Goal: Complete application form

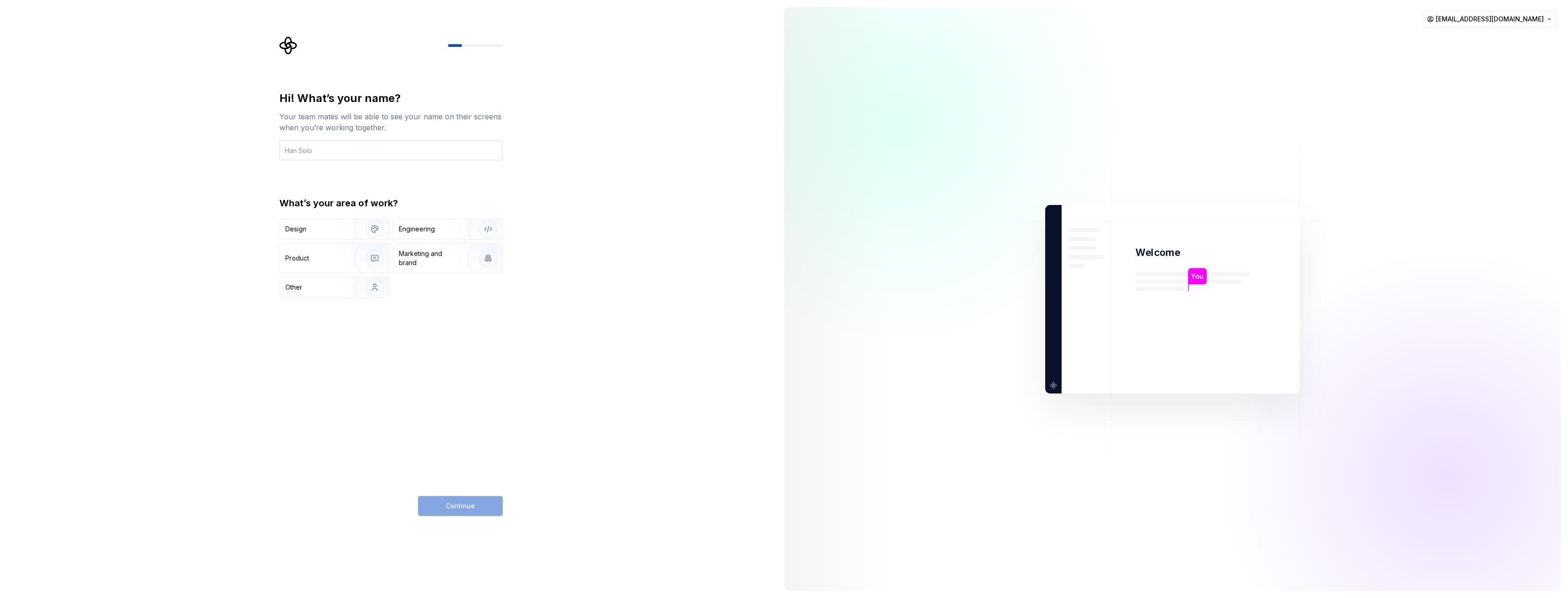
click at [396, 146] on input "text" at bounding box center [391, 150] width 223 height 20
click at [357, 226] on img "button" at bounding box center [369, 229] width 58 height 61
click at [389, 149] on input "text" at bounding box center [391, 150] width 223 height 20
click at [416, 257] on div "Marketing and brand" at bounding box center [429, 259] width 61 height 18
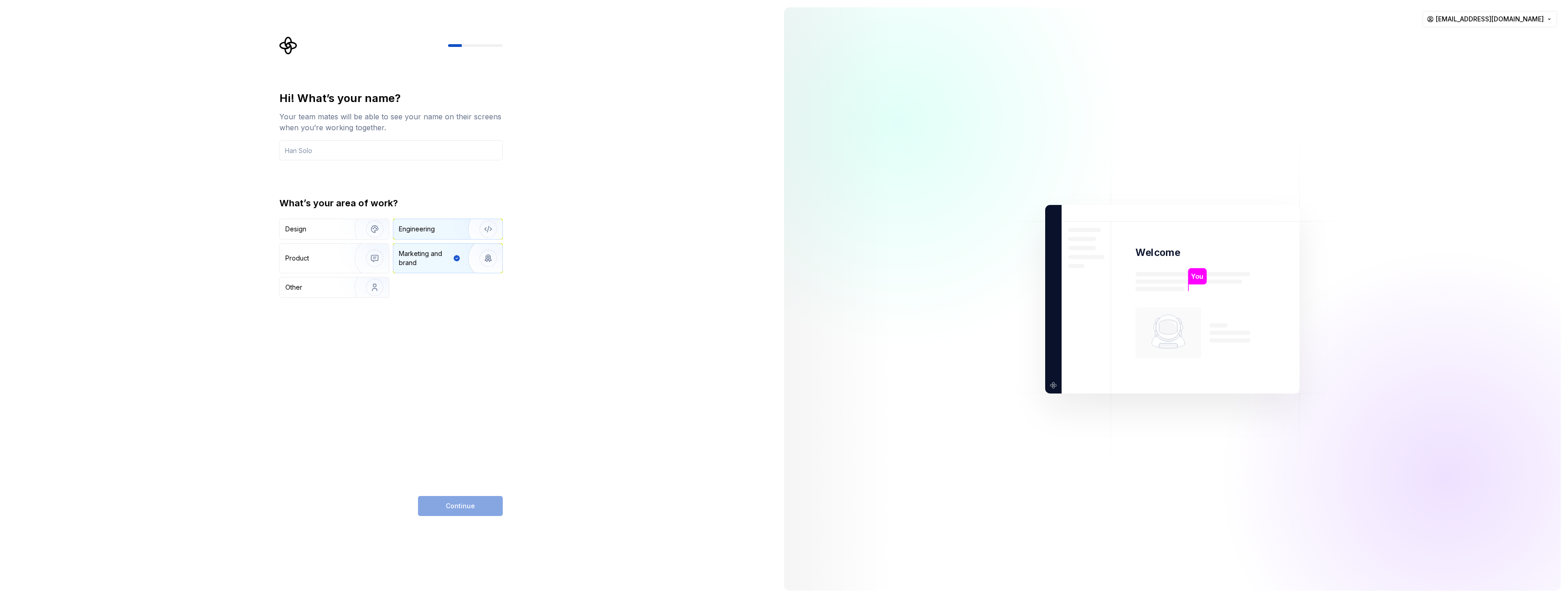
click at [427, 231] on div "Engineering" at bounding box center [416, 229] width 36 height 9
click at [338, 230] on div "Design" at bounding box center [314, 229] width 57 height 9
click at [357, 144] on input "text" at bounding box center [391, 150] width 223 height 20
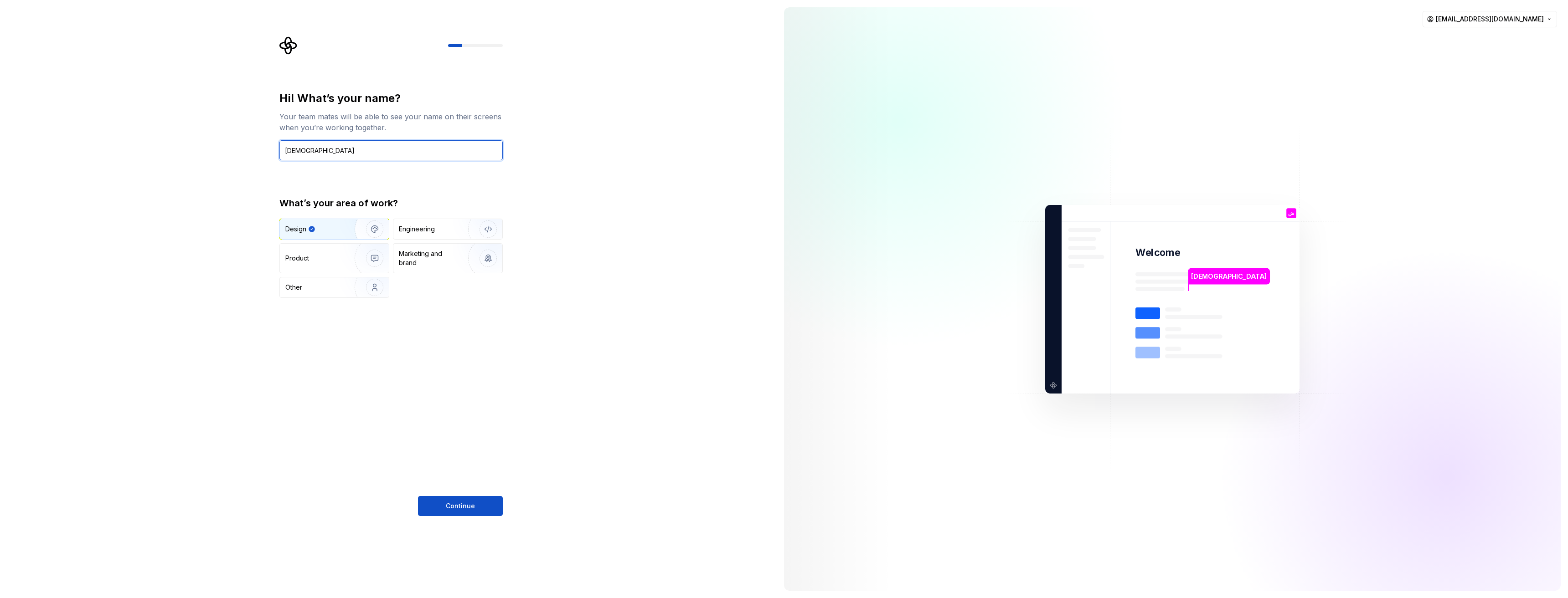
click at [357, 144] on input "[DEMOGRAPHIC_DATA]" at bounding box center [391, 150] width 223 height 20
type input "[PERSON_NAME]"
click at [463, 507] on span "Continue" at bounding box center [460, 506] width 29 height 9
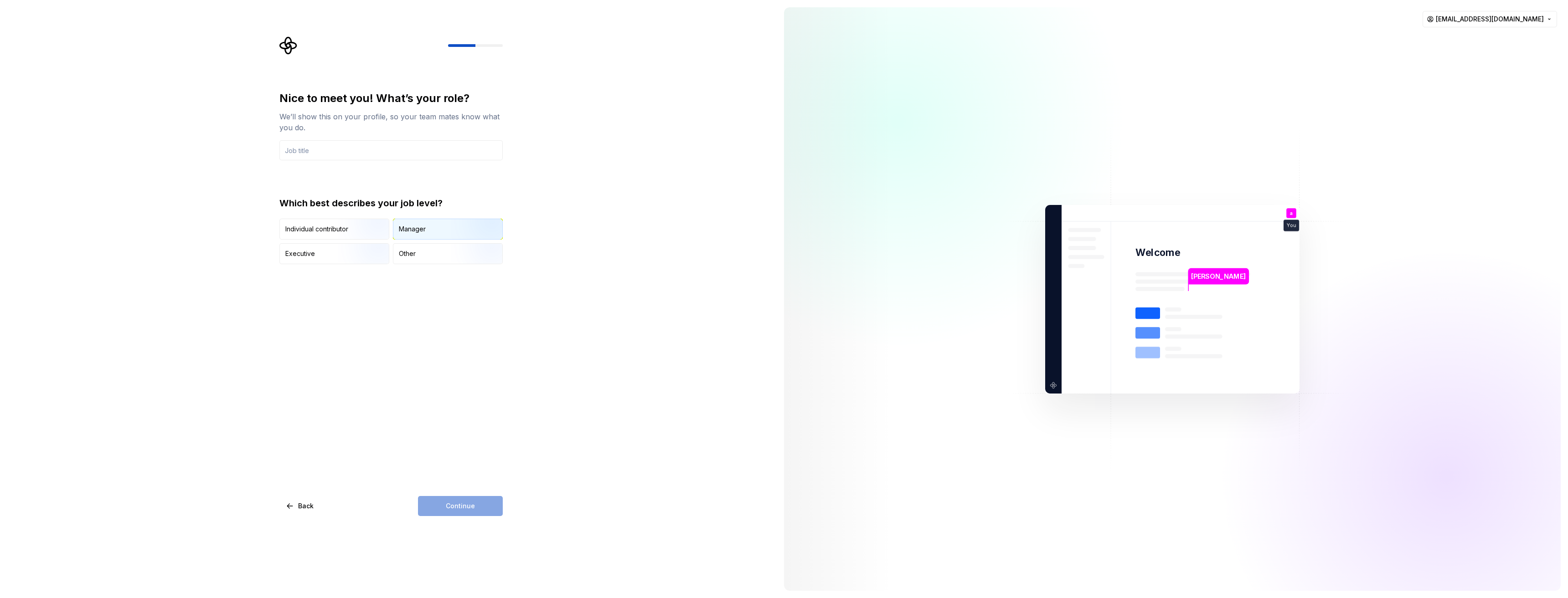
click at [449, 234] on div "Manager" at bounding box center [447, 229] width 109 height 20
click at [453, 504] on div "Continue" at bounding box center [460, 506] width 85 height 20
click at [341, 155] on input "text" at bounding box center [391, 150] width 223 height 20
click at [460, 503] on span "Continue" at bounding box center [460, 506] width 29 height 9
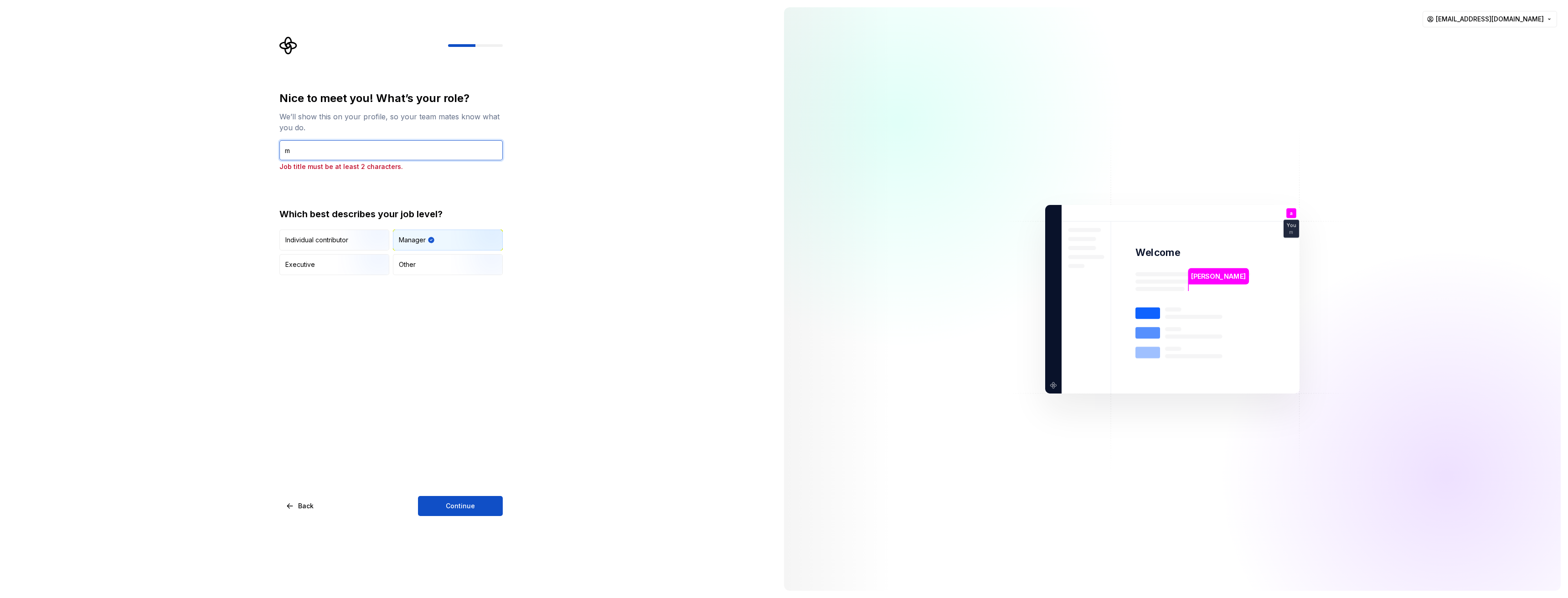
click at [345, 153] on input "m" at bounding box center [391, 150] width 223 height 20
type input "manger"
click at [475, 510] on button "Continue" at bounding box center [460, 506] width 85 height 20
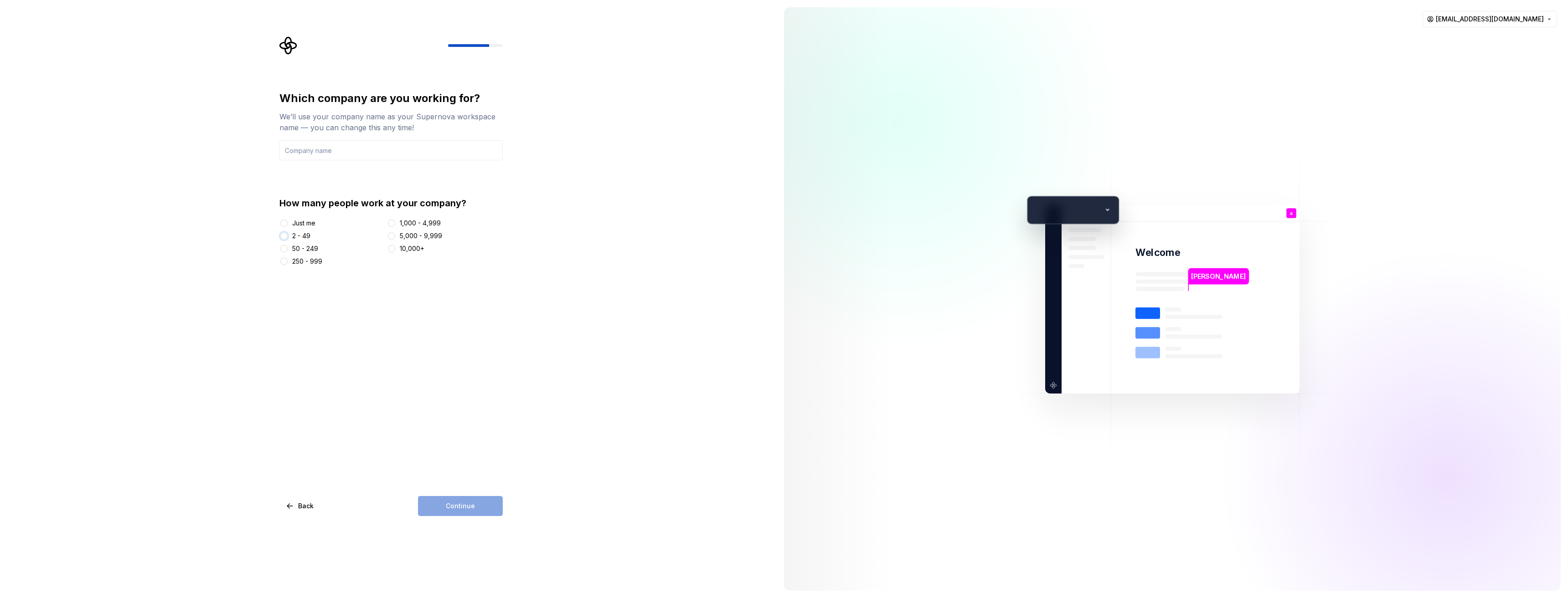
click at [285, 235] on button "2 - 49" at bounding box center [284, 236] width 7 height 7
click at [340, 154] on input "text" at bounding box center [391, 150] width 223 height 20
type input "compo"
click at [453, 491] on div "Which company are you working for? We’ll use your company name as your Supernov…" at bounding box center [391, 304] width 223 height 425
click at [457, 507] on span "Continue" at bounding box center [460, 506] width 29 height 9
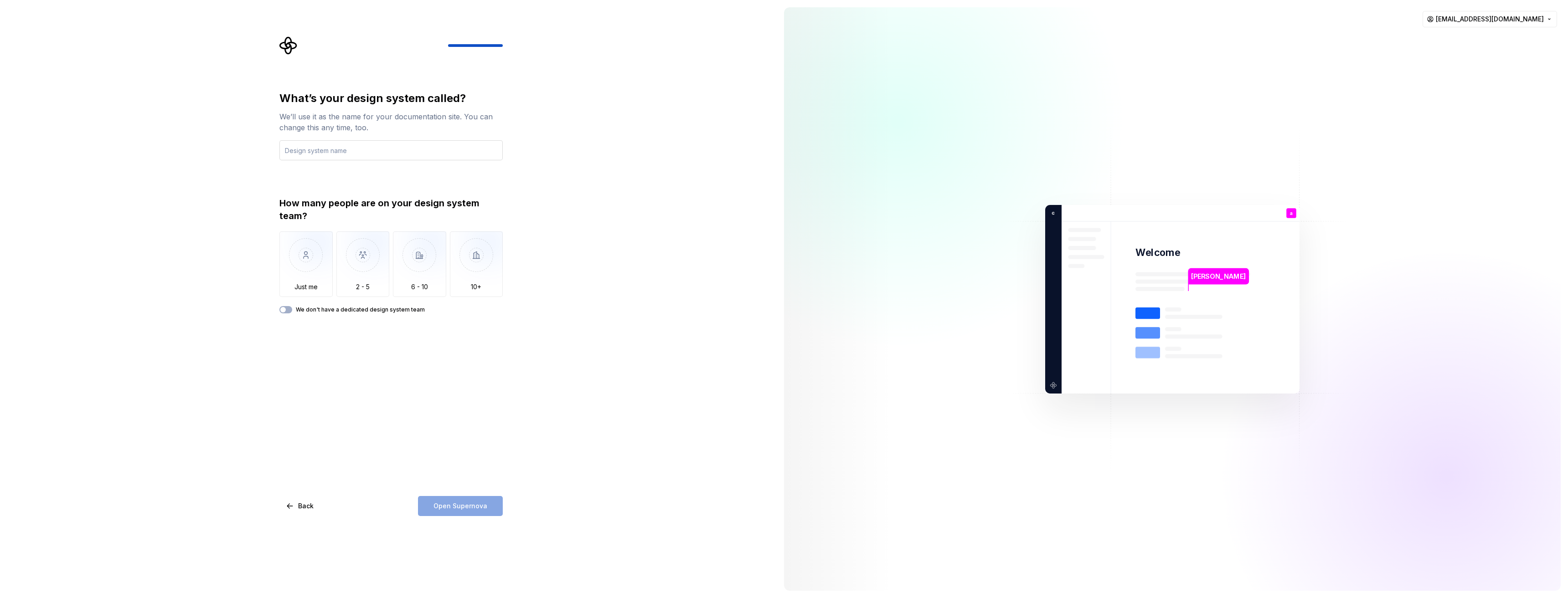
click at [340, 156] on input "text" at bounding box center [391, 150] width 223 height 20
click at [349, 151] on input "mangment system" at bounding box center [391, 150] width 223 height 20
paste input "age"
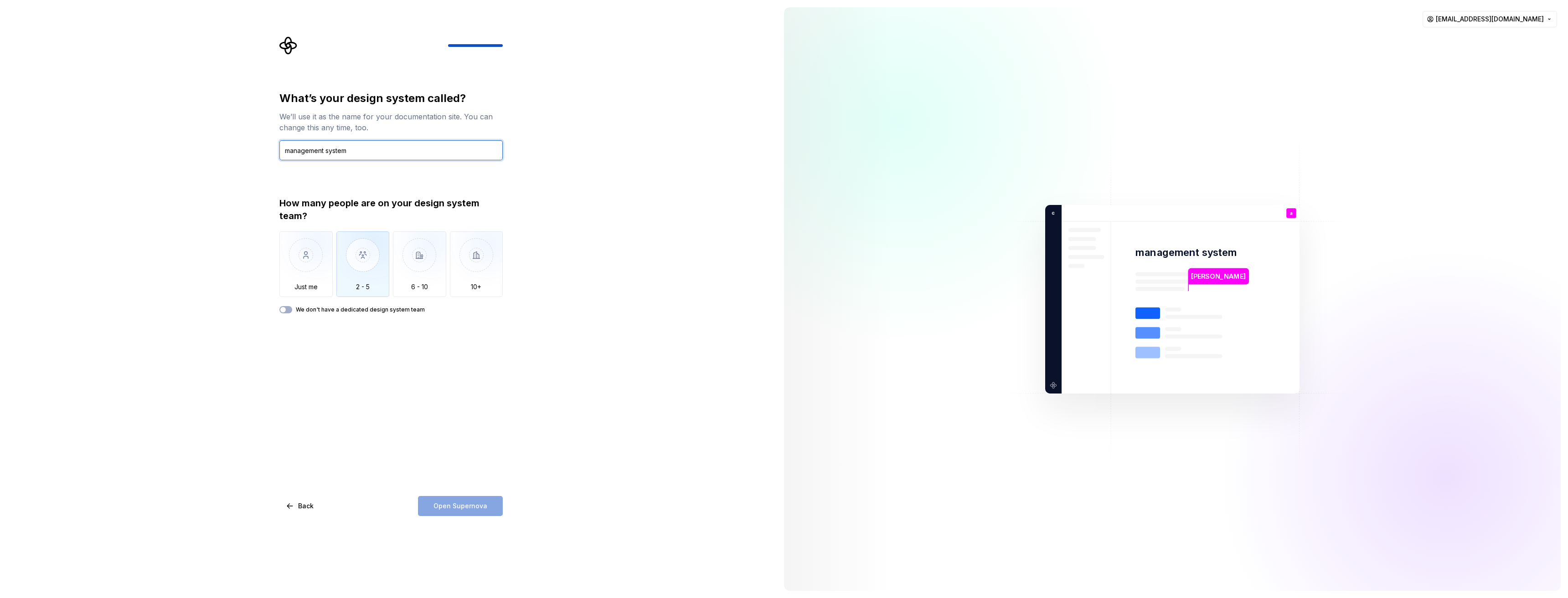
type input "management system"
click at [342, 274] on img "button" at bounding box center [363, 262] width 54 height 61
click at [462, 506] on span "Open Supernova" at bounding box center [460, 506] width 54 height 9
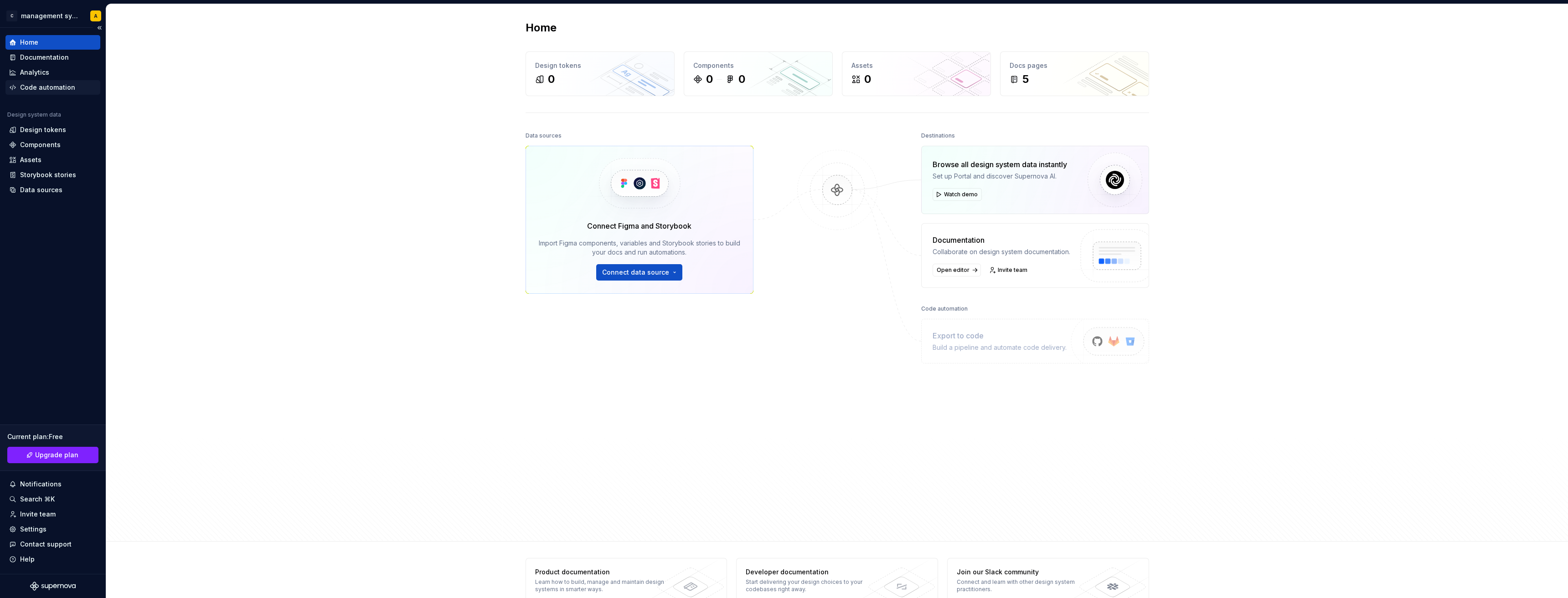
click at [45, 86] on div "Code automation" at bounding box center [47, 87] width 55 height 9
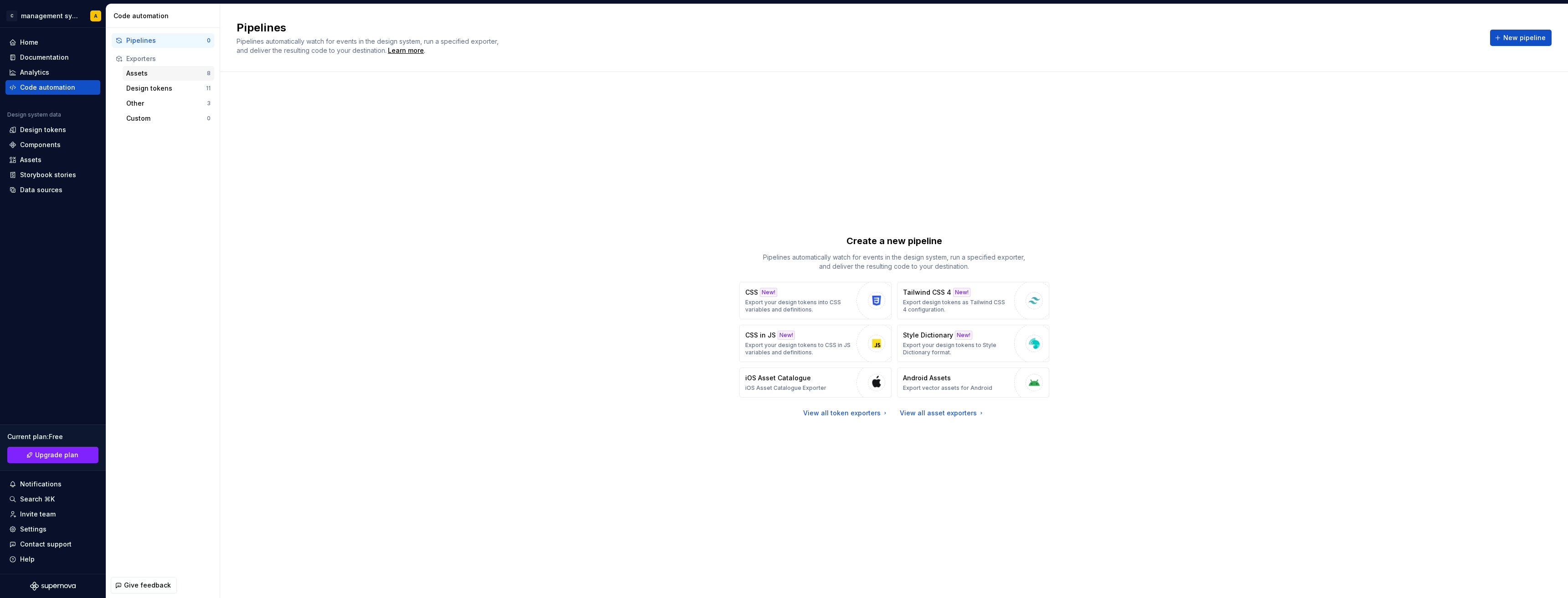
click at [150, 79] on div "Assets 8" at bounding box center [168, 74] width 92 height 15
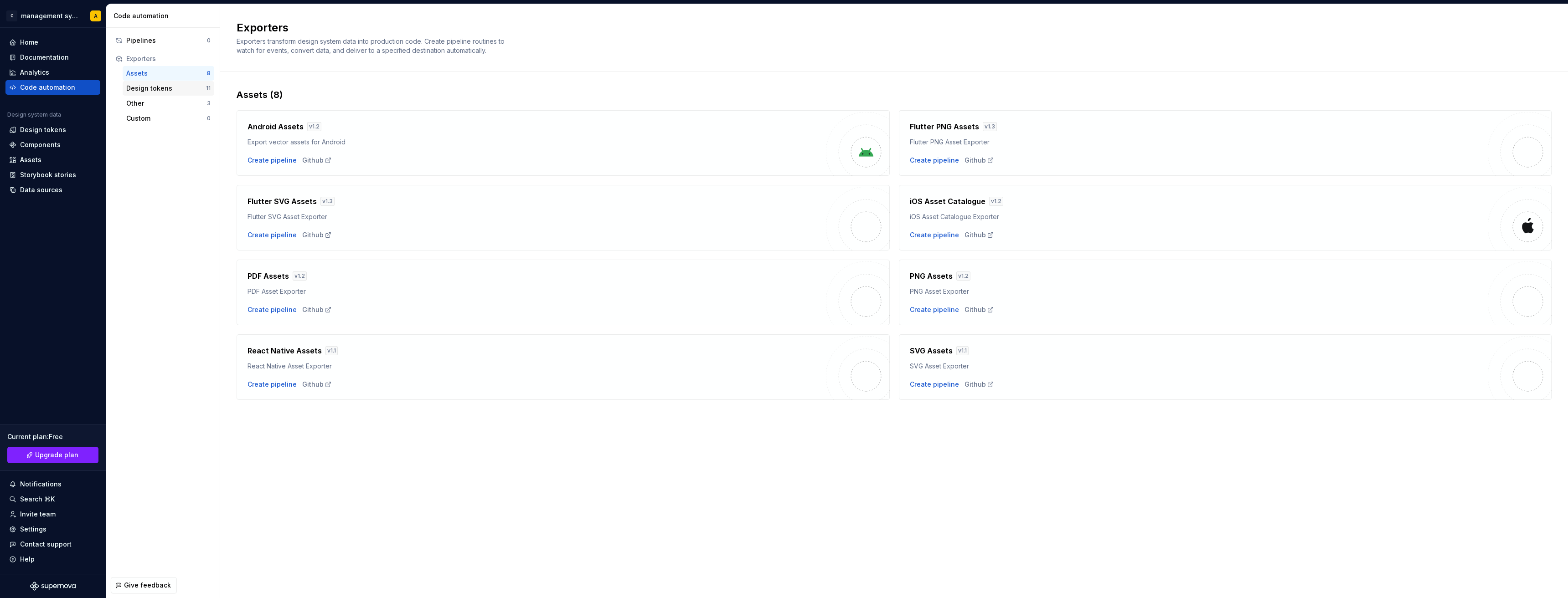
click at [158, 96] on div "Design tokens 11" at bounding box center [168, 88] width 92 height 15
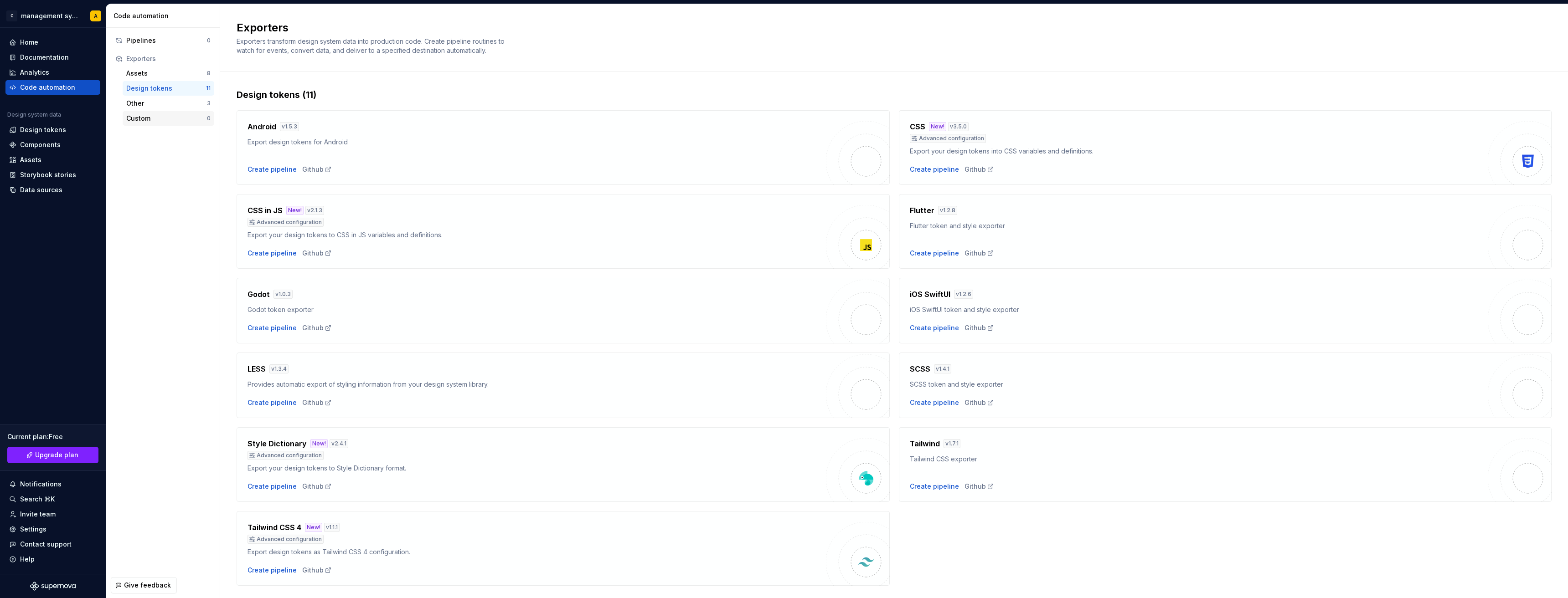
click at [158, 113] on div "Custom 0" at bounding box center [168, 119] width 92 height 15
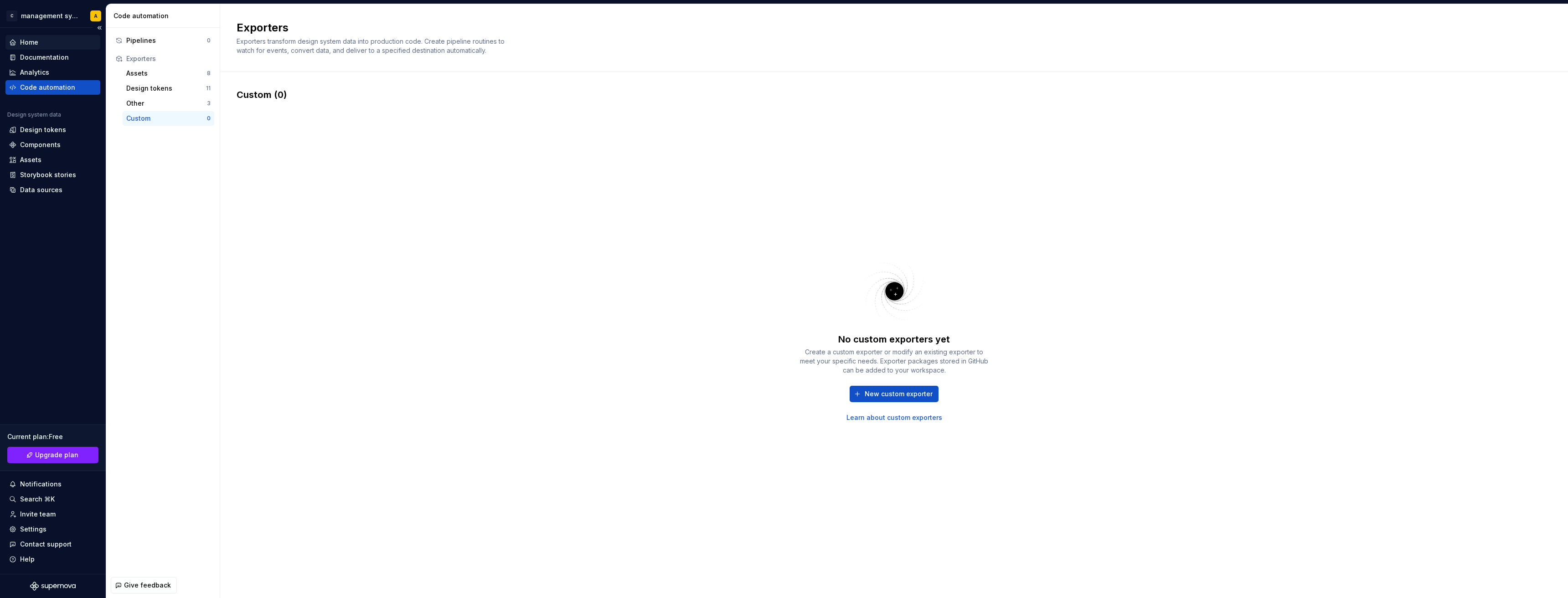
click at [41, 42] on div "Home" at bounding box center [53, 42] width 88 height 9
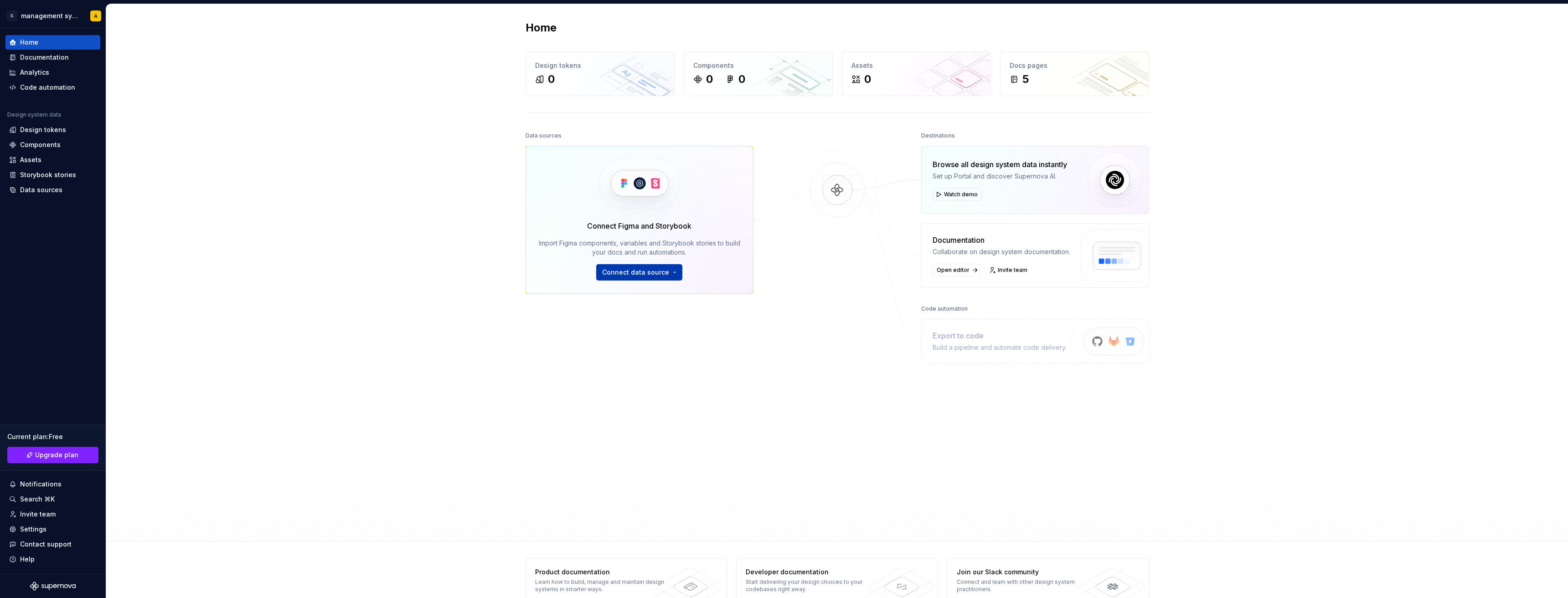
click at [649, 273] on span "Connect data source" at bounding box center [635, 272] width 67 height 9
click at [516, 329] on div "Home Design tokens 0 Components 0 0 Assets 0 Docs pages 5 Data sources Connect …" at bounding box center [837, 273] width 656 height 537
click at [68, 72] on div "Analytics" at bounding box center [53, 72] width 88 height 9
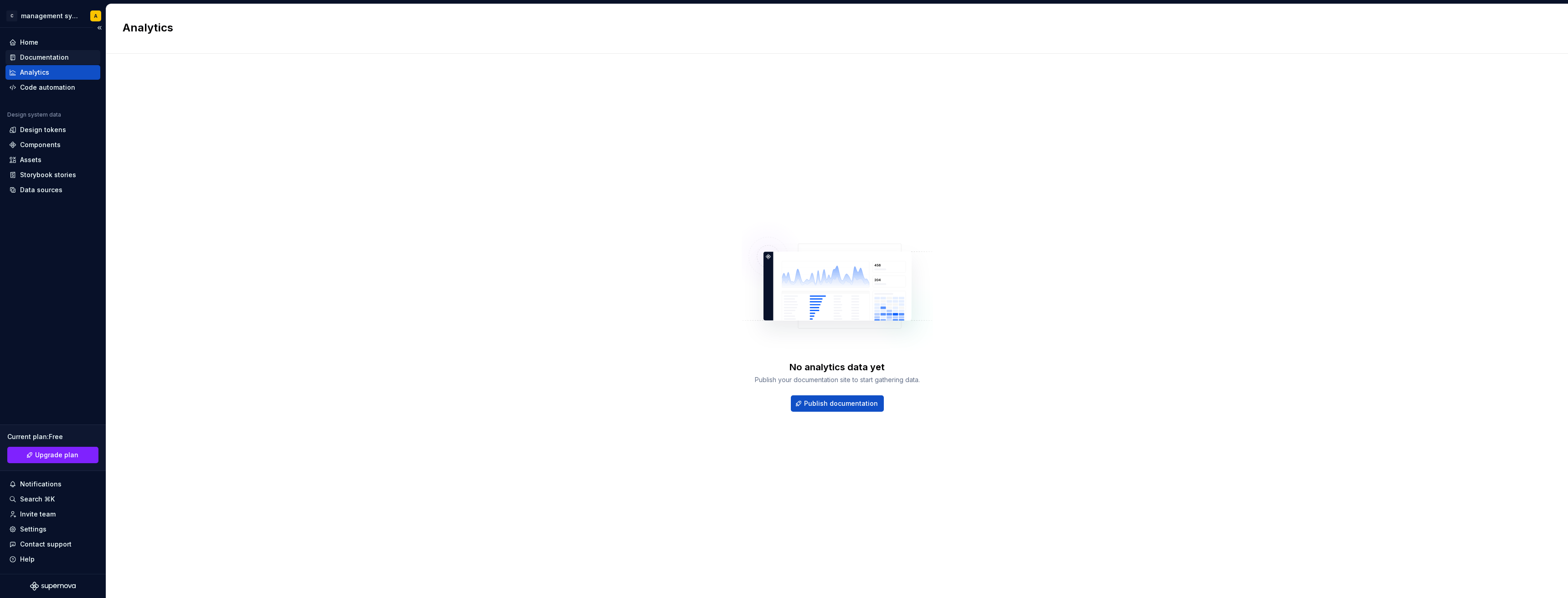
click at [72, 56] on div "Documentation" at bounding box center [53, 57] width 88 height 9
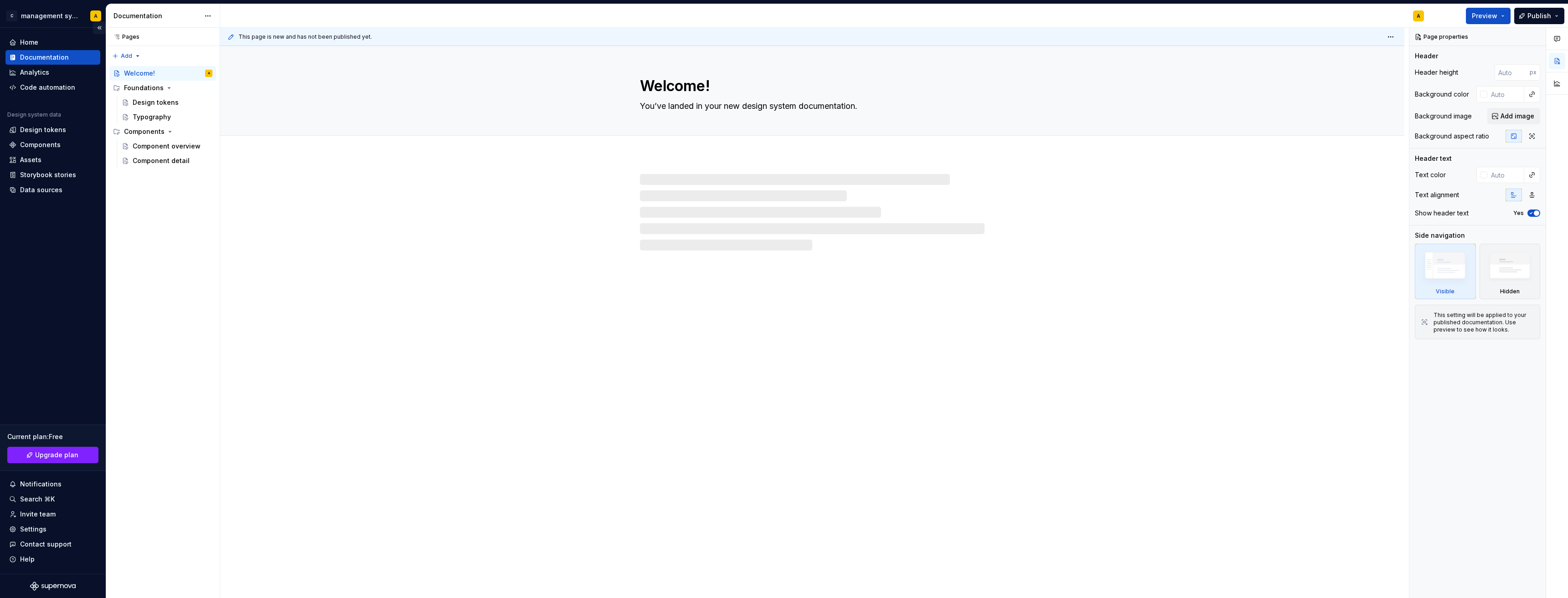
click at [97, 26] on button "Collapse sidebar" at bounding box center [99, 27] width 13 height 13
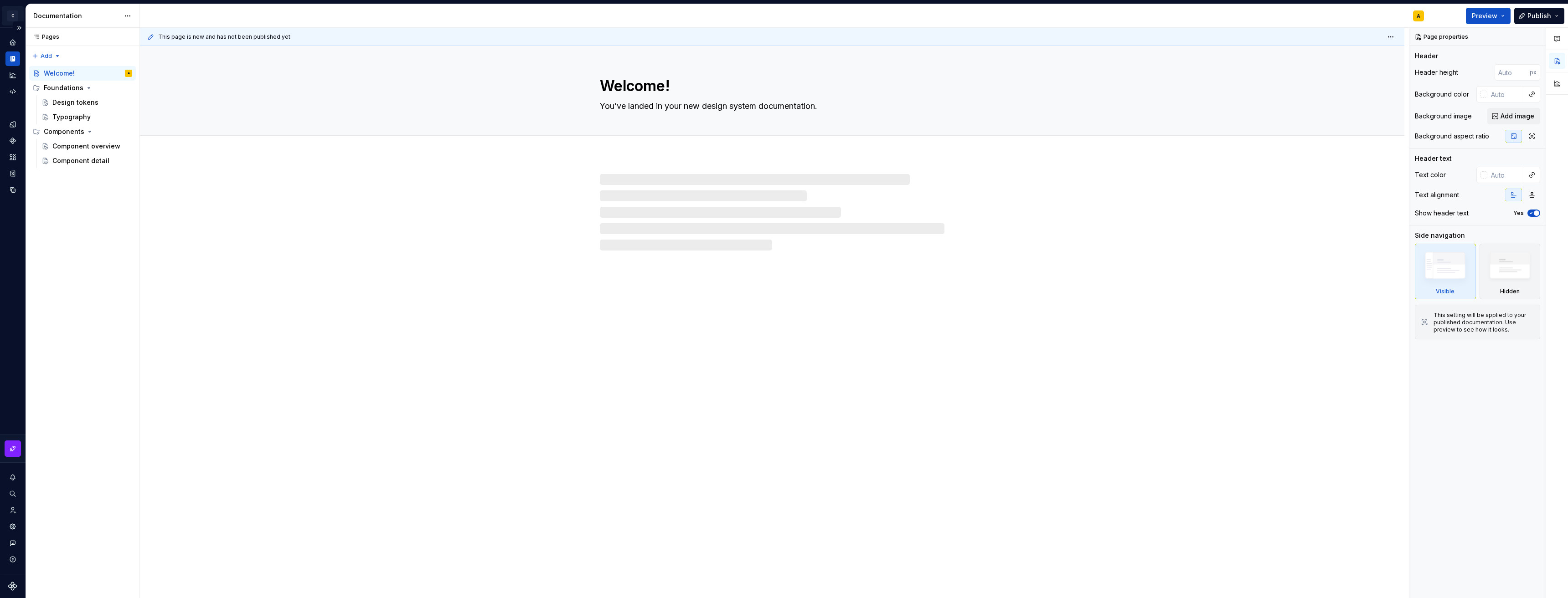
click at [13, 17] on html "C management system A Design system data Documentation A Preview Publish Pages …" at bounding box center [784, 299] width 1568 height 598
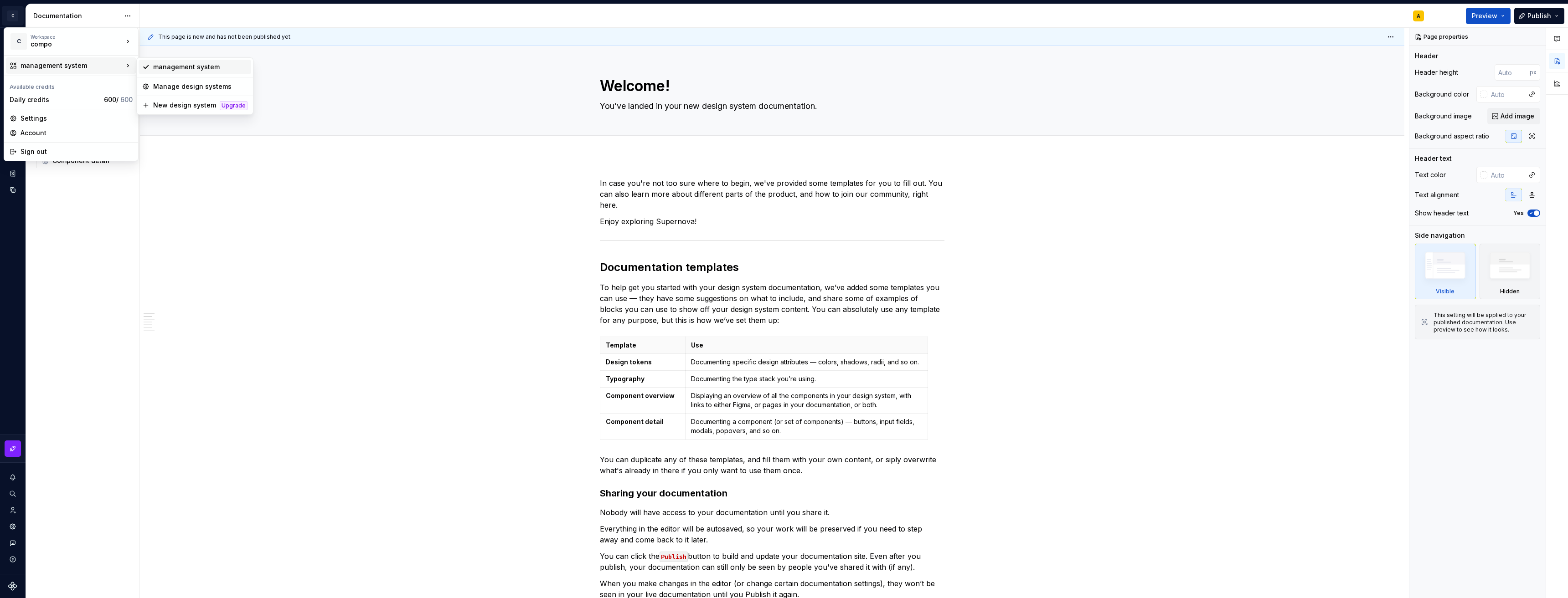
click at [172, 68] on div "management system" at bounding box center [200, 67] width 94 height 9
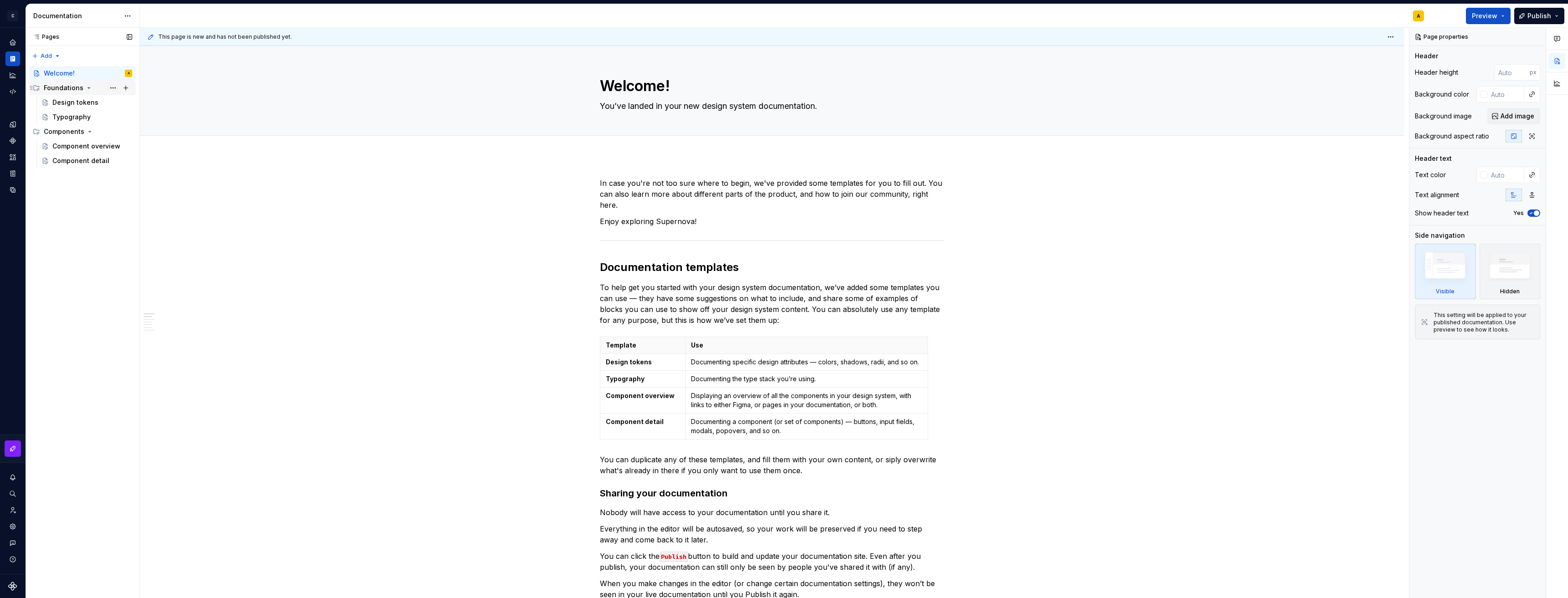
click at [57, 88] on div "Foundations" at bounding box center [63, 88] width 40 height 9
click at [60, 102] on div "Components" at bounding box center [64, 102] width 41 height 9
click at [67, 90] on div "Foundations" at bounding box center [63, 88] width 40 height 9
click at [72, 110] on div "Typography" at bounding box center [86, 117] width 98 height 15
click at [74, 102] on div "Design tokens" at bounding box center [75, 102] width 46 height 9
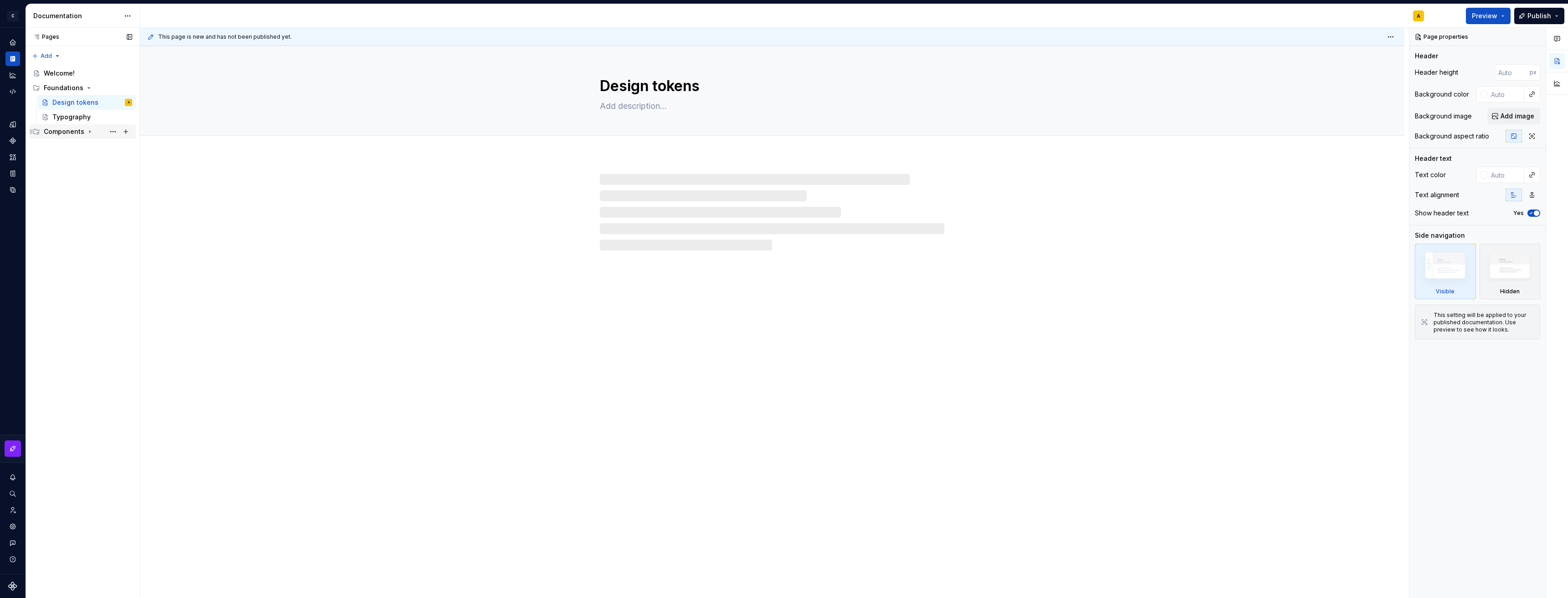
click at [71, 130] on div "Components" at bounding box center [64, 131] width 41 height 9
click at [9, 43] on icon "Home" at bounding box center [12, 42] width 8 height 8
type textarea "*"
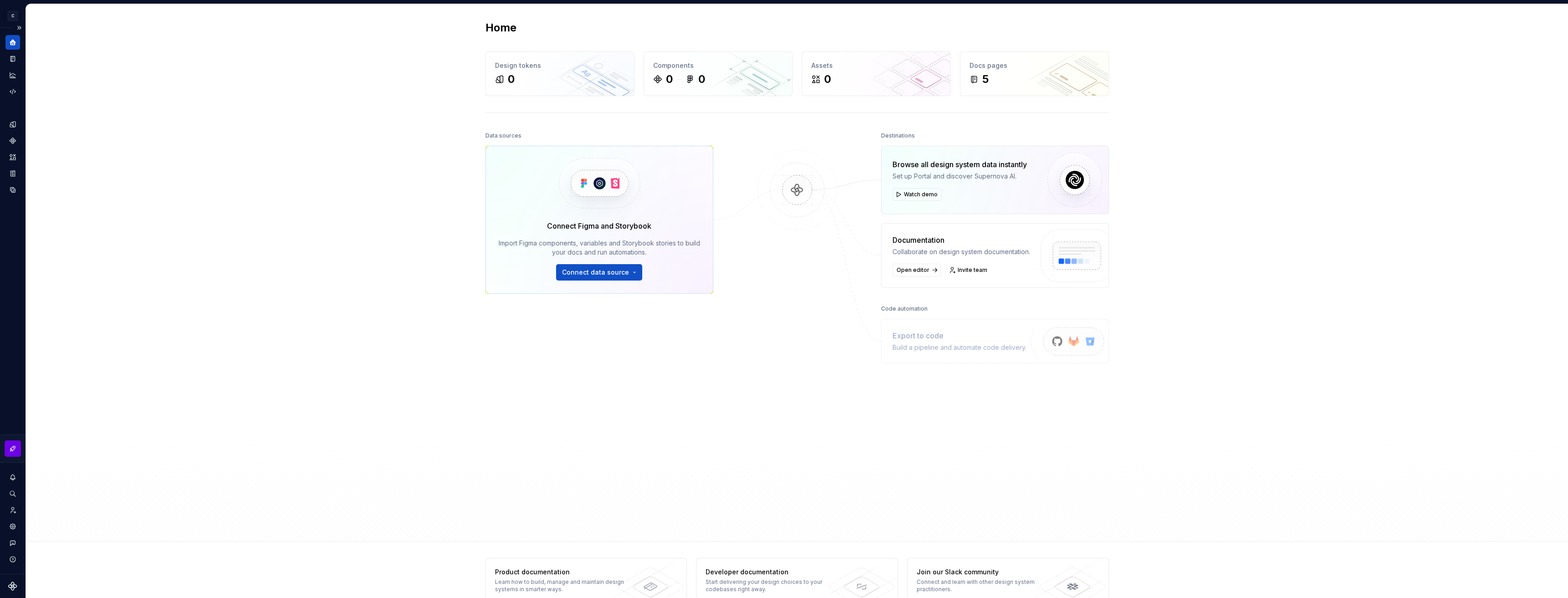
click at [15, 443] on link at bounding box center [12, 448] width 16 height 16
